Goal: Information Seeking & Learning: Learn about a topic

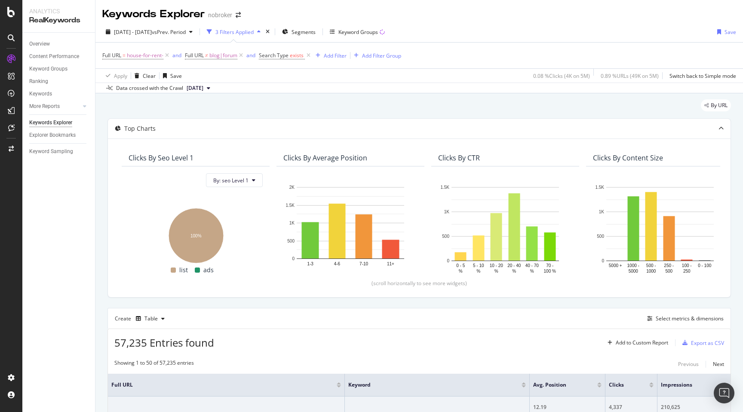
click at [401, 102] on div "By URL" at bounding box center [420, 108] width 624 height 19
